Goal: Information Seeking & Learning: Learn about a topic

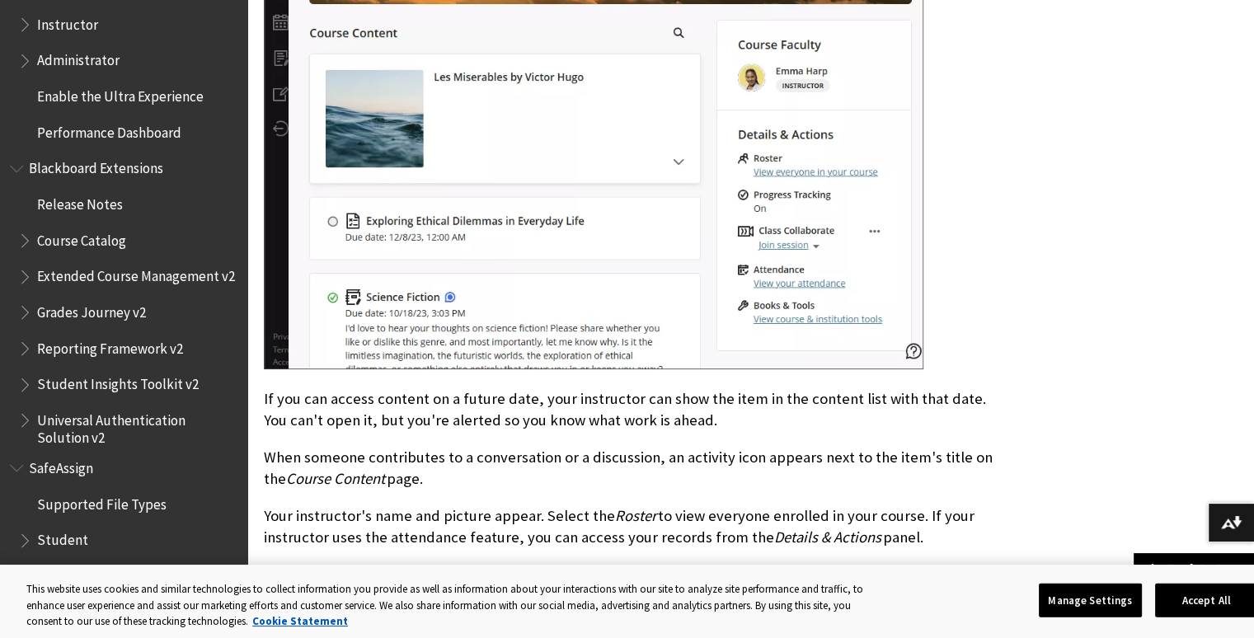
scroll to position [2722, 0]
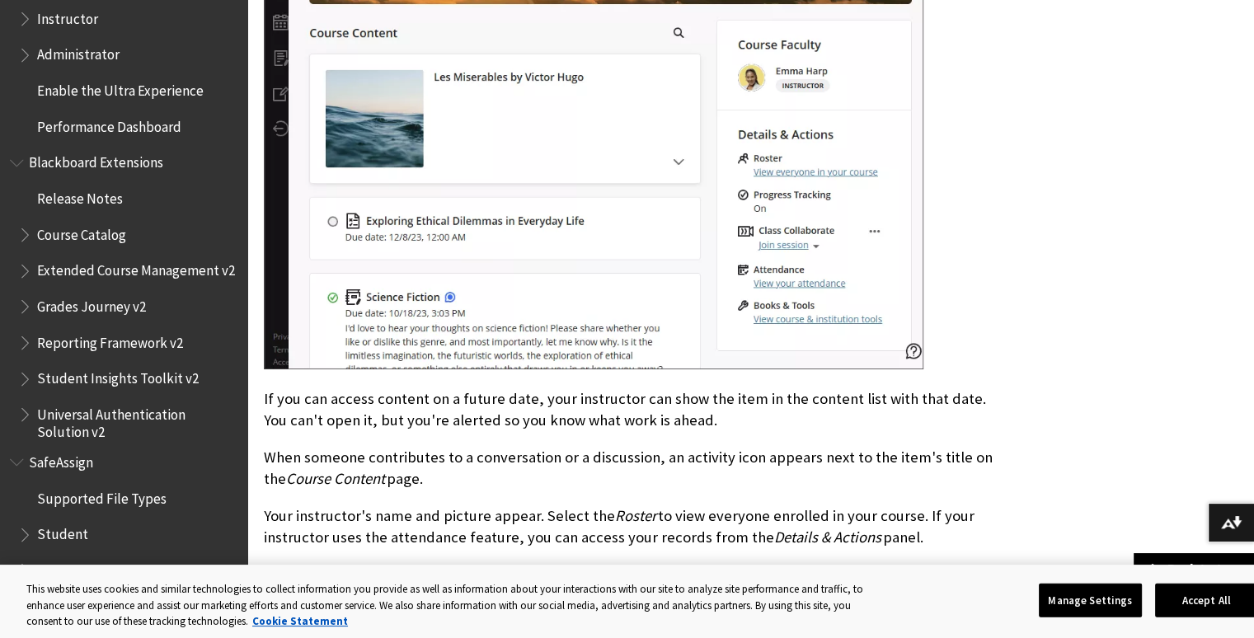
click at [31, 538] on span "Book outline for Blackboard SafeAssign" at bounding box center [26, 530] width 17 height 21
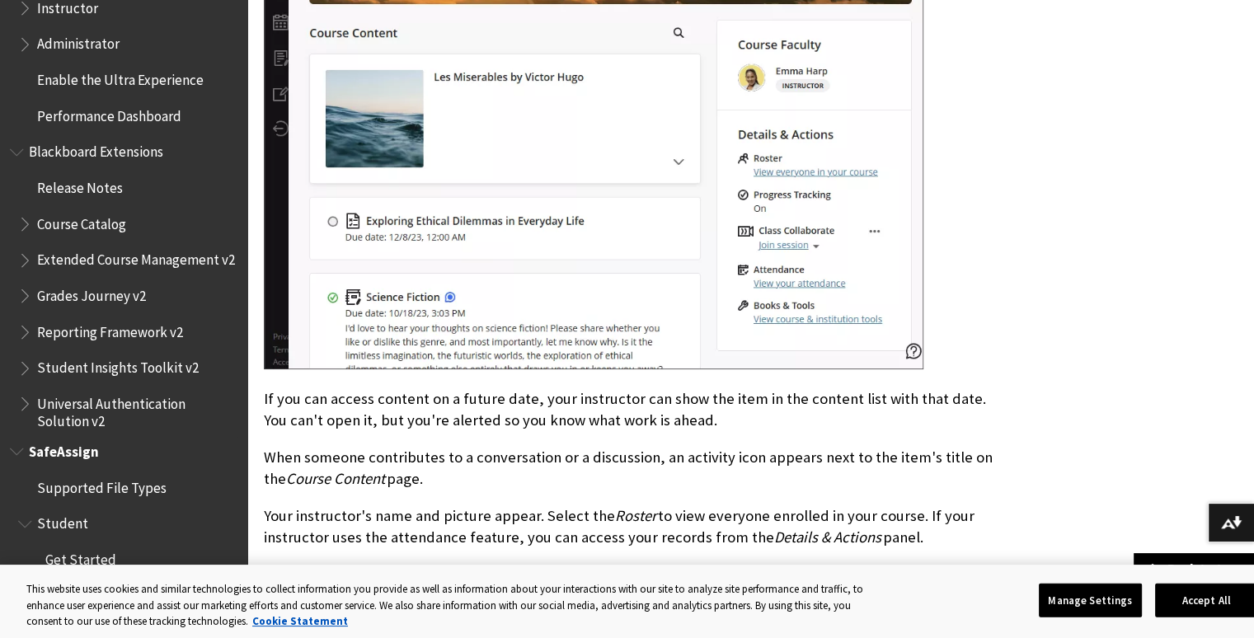
scroll to position [2939, 0]
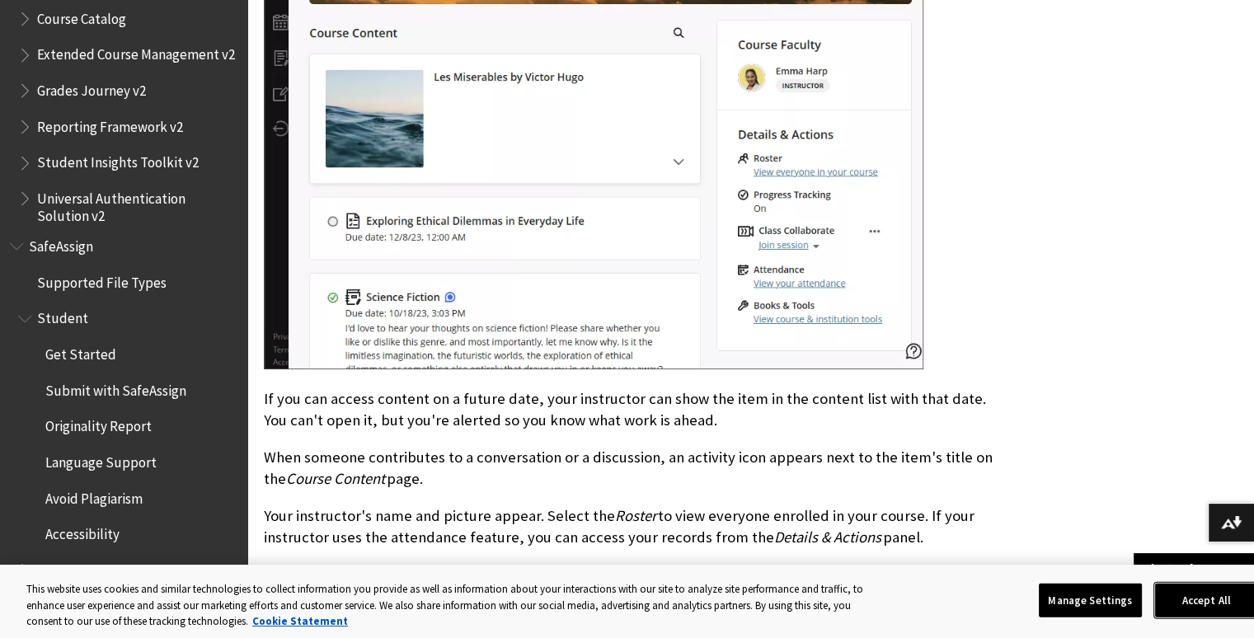
click at [1165, 610] on button "Accept All" at bounding box center [1207, 600] width 103 height 35
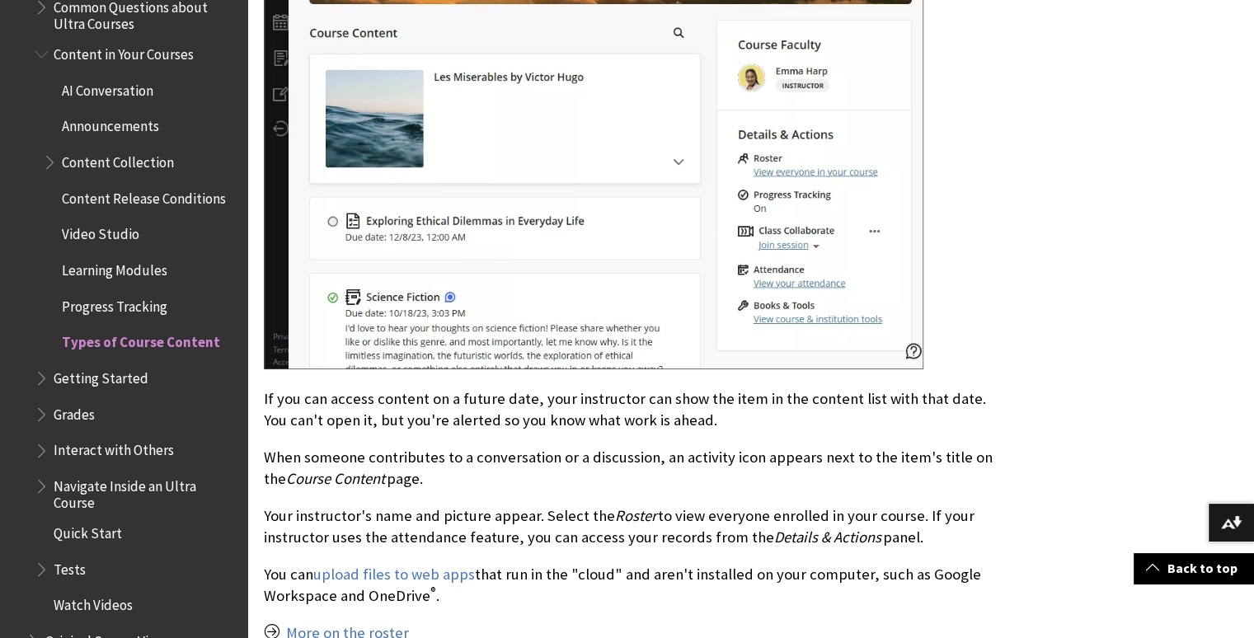
scroll to position [2026, 0]
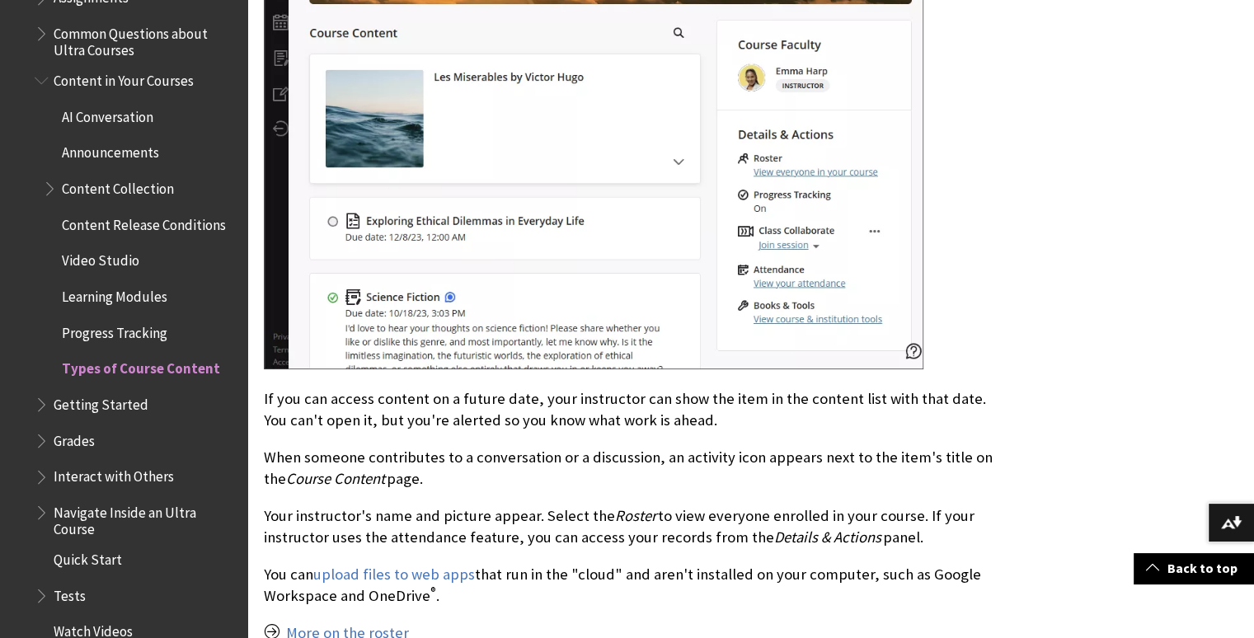
click at [145, 113] on span "AI Conversation" at bounding box center [108, 114] width 92 height 22
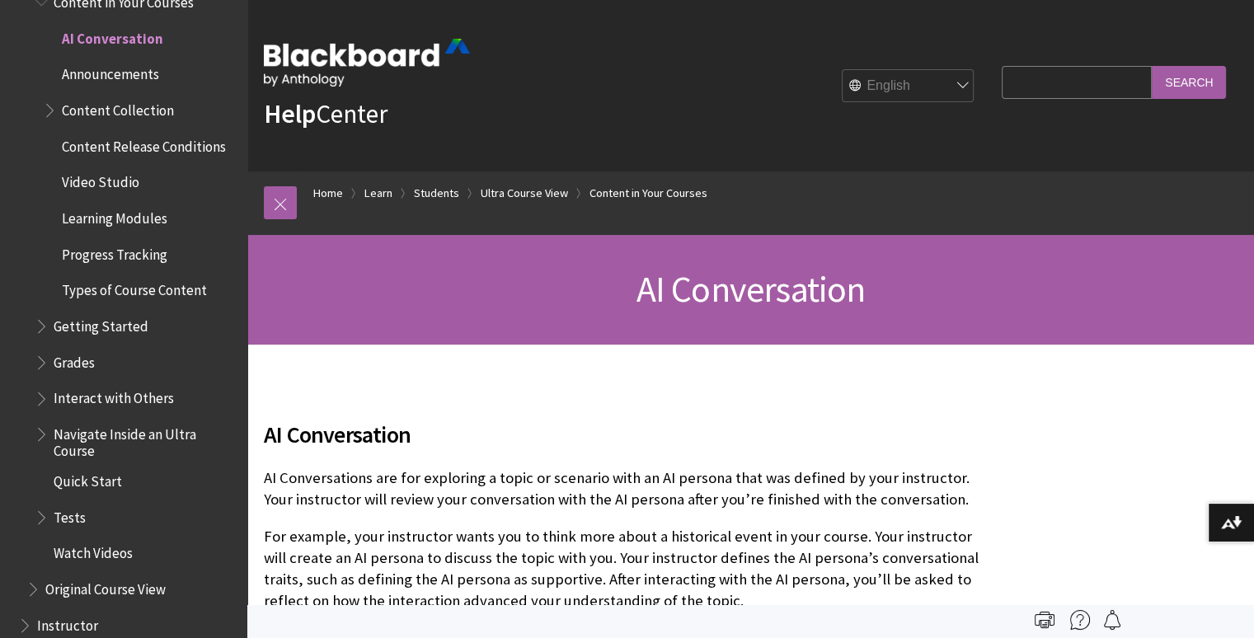
drag, startPoint x: 247, startPoint y: 420, endPoint x: 251, endPoint y: 398, distance: 22.5
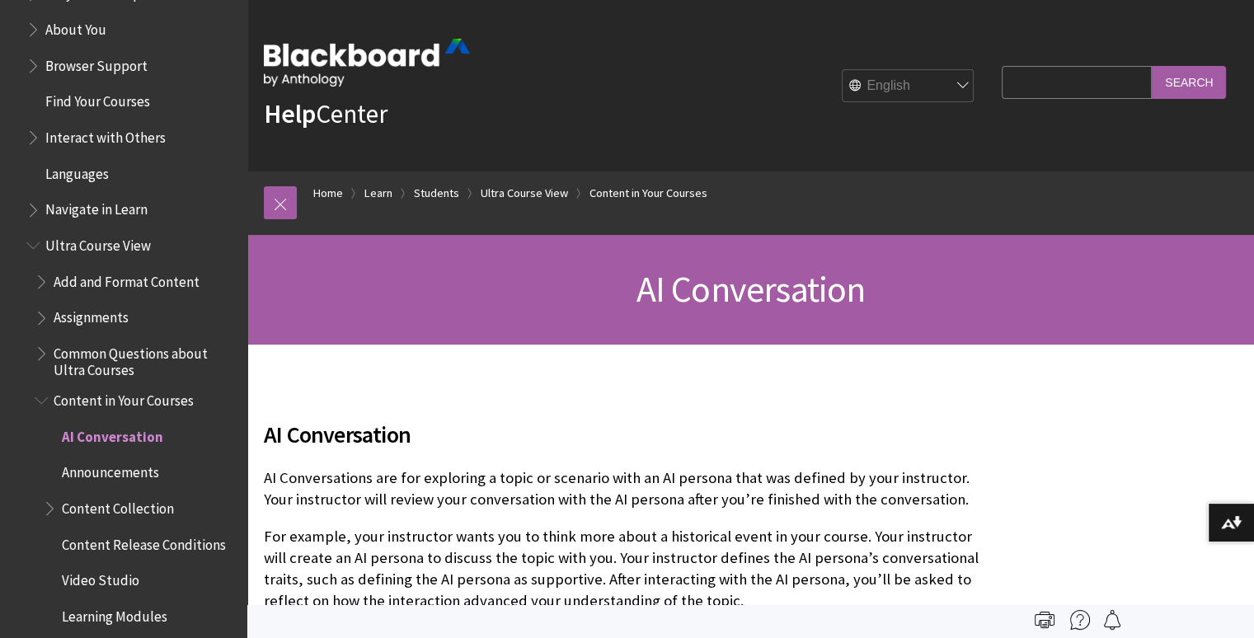
scroll to position [1694, 0]
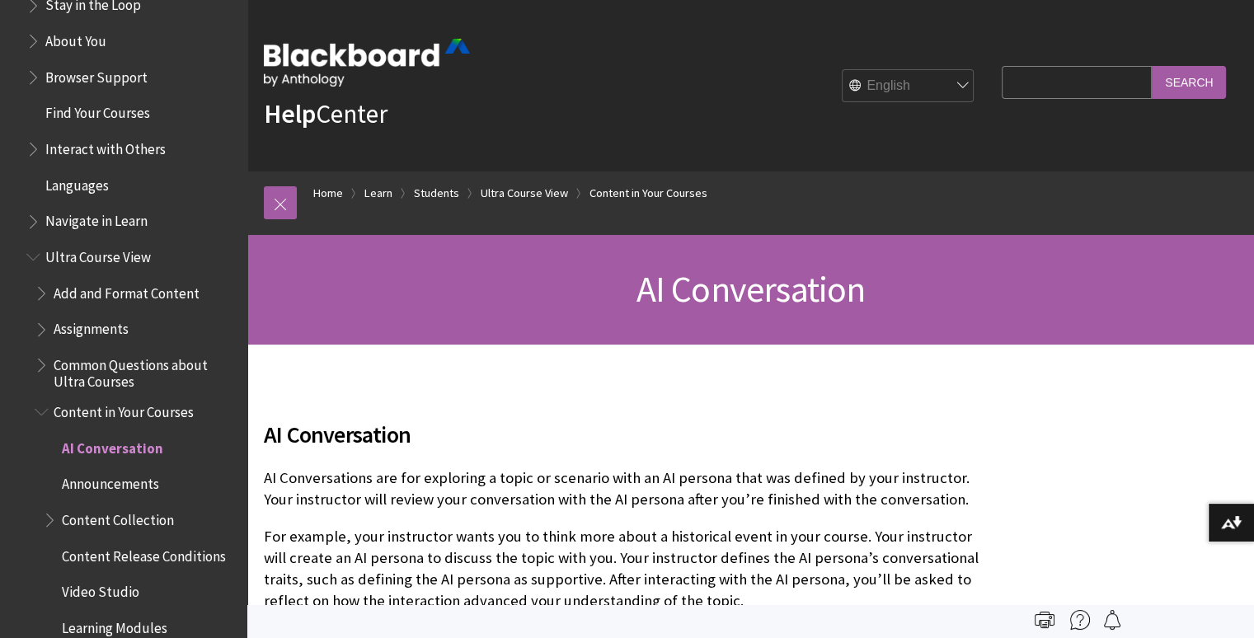
click at [122, 156] on span "Interact with Others" at bounding box center [105, 146] width 120 height 22
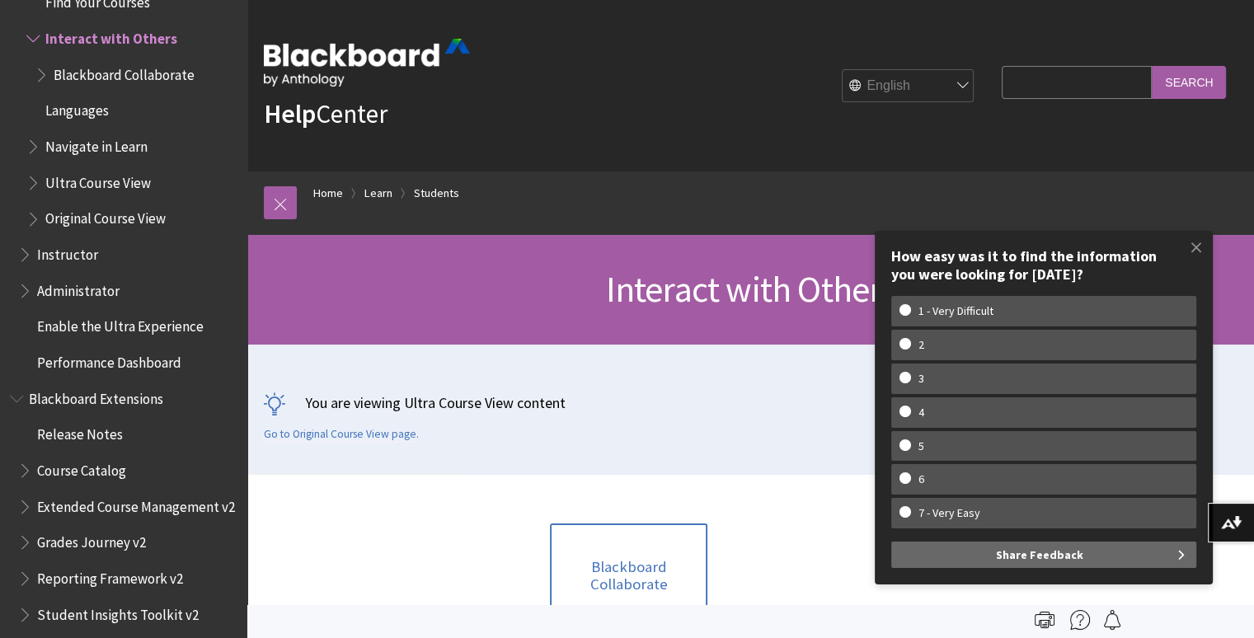
click at [35, 215] on span "Book outline for Blackboard Learn Help" at bounding box center [34, 215] width 17 height 21
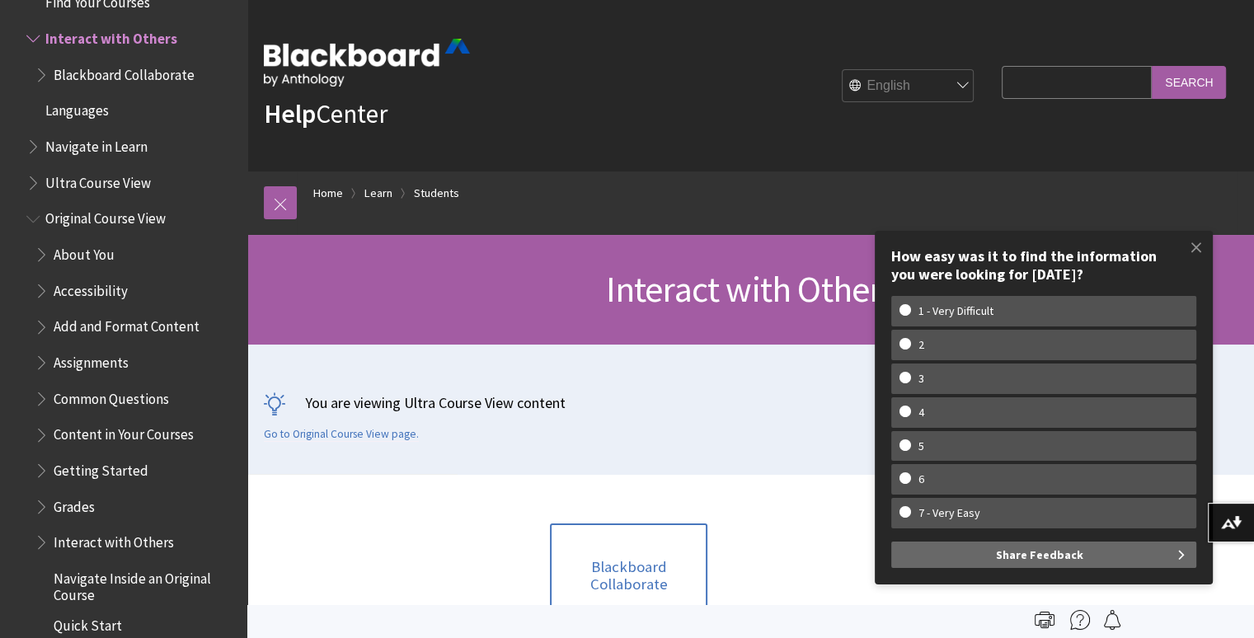
click at [106, 396] on span "Common Questions" at bounding box center [111, 396] width 115 height 22
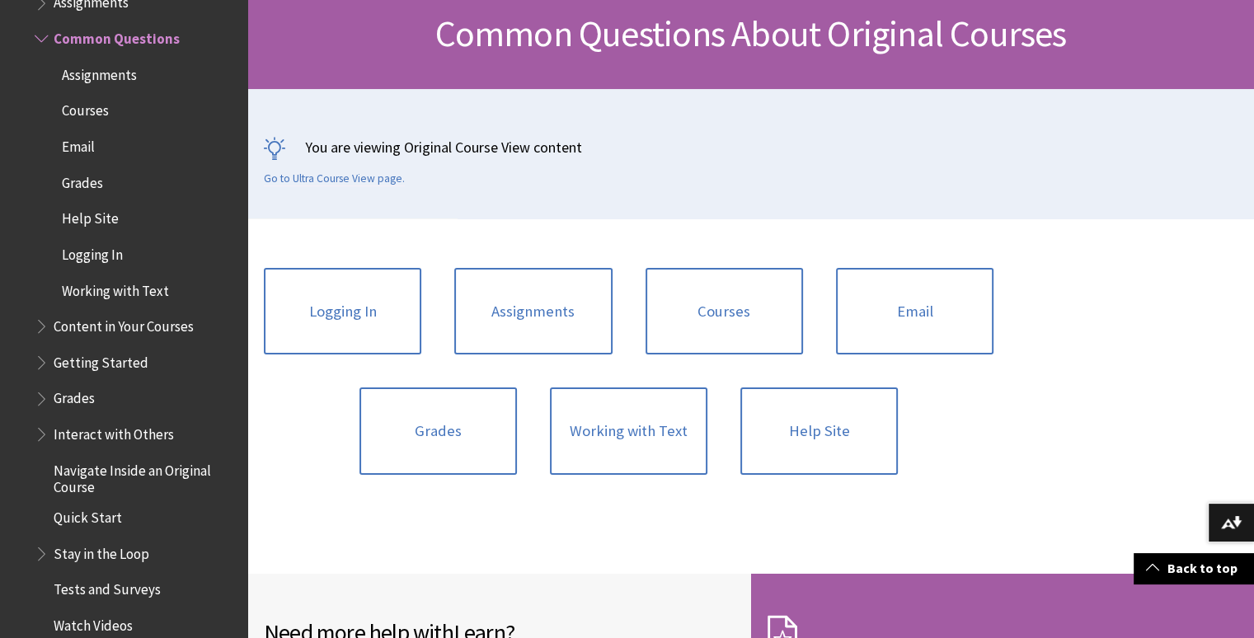
scroll to position [264, 0]
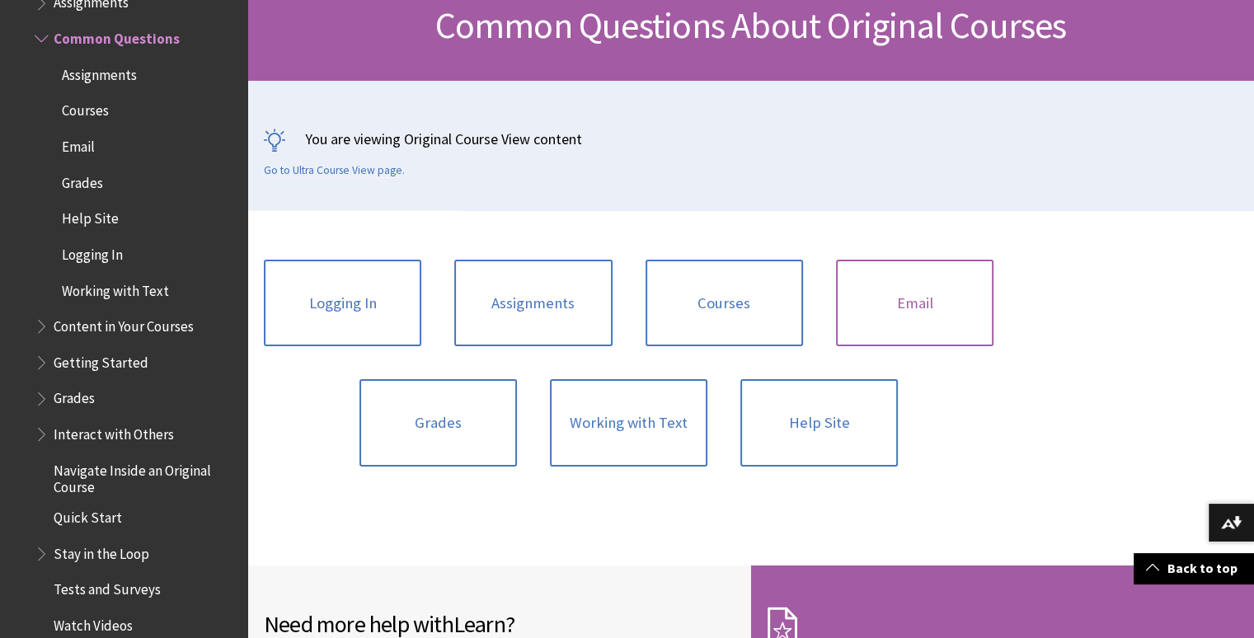
click at [939, 293] on link "Email" at bounding box center [915, 303] width 158 height 87
